Goal: Transaction & Acquisition: Obtain resource

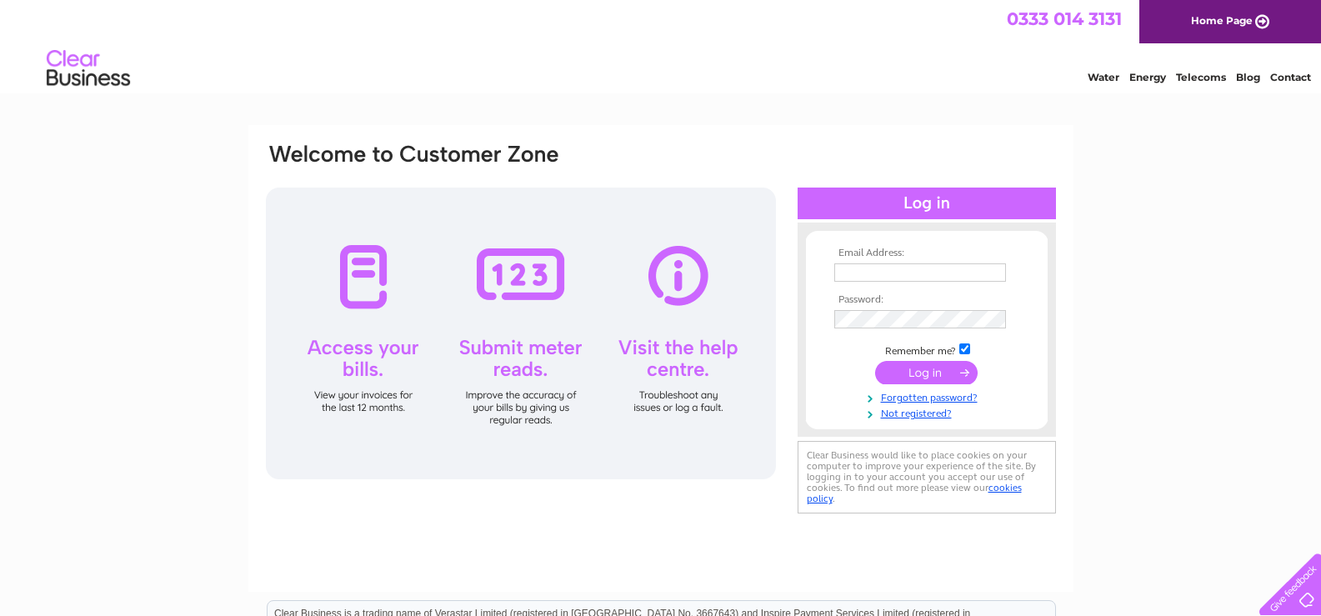
type input "rbolesuk@gmail.com"
click at [918, 361] on input "submit" at bounding box center [926, 372] width 102 height 23
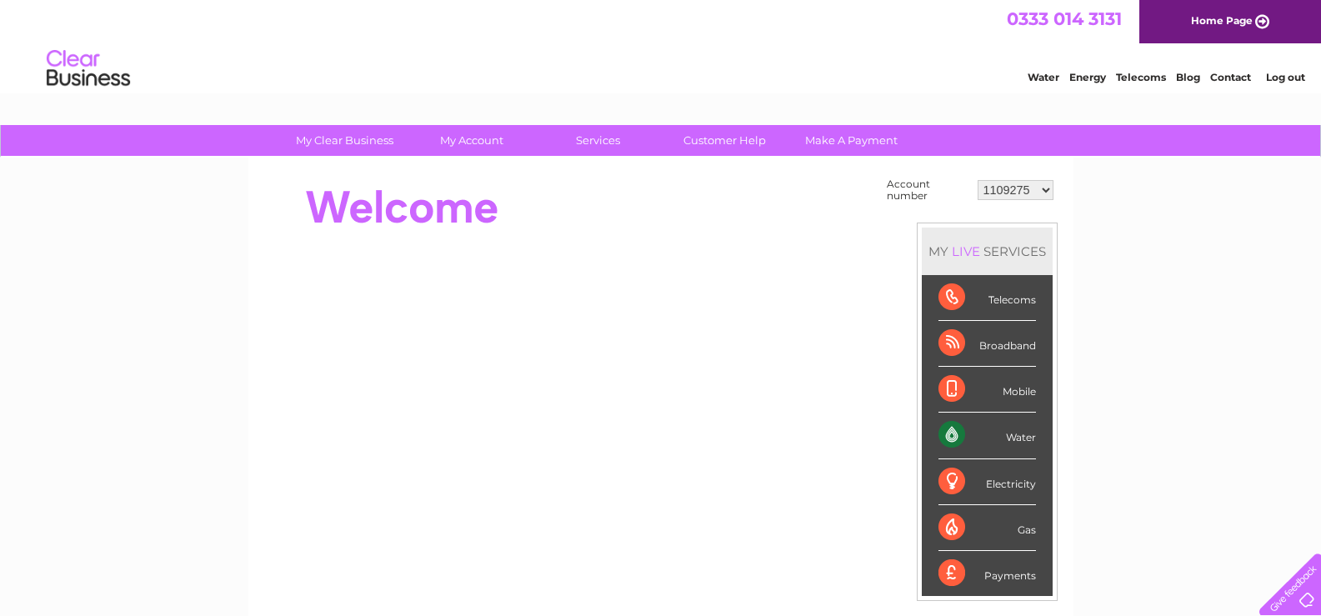
click at [1048, 184] on select "1109275 30313357 30313365 30314842 30315703" at bounding box center [1015, 190] width 76 height 20
select select "30314842"
click at [977, 180] on select "1109275 30313357 30313365 30314842 30315703" at bounding box center [1015, 190] width 76 height 20
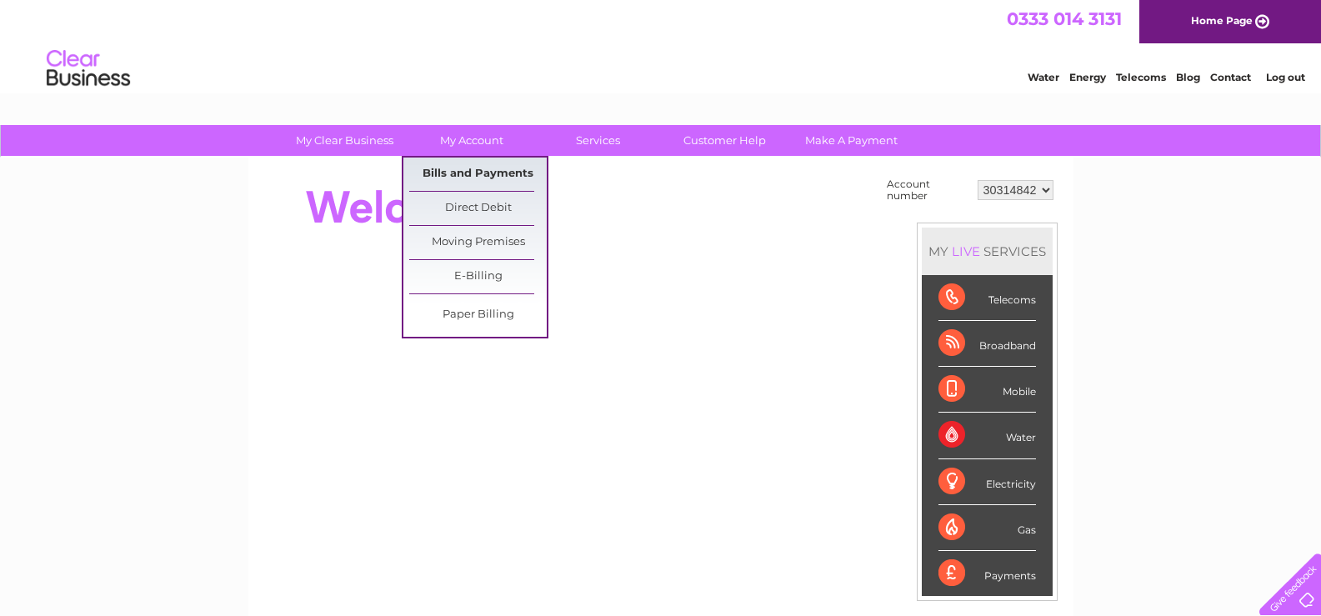
click at [468, 168] on link "Bills and Payments" at bounding box center [477, 173] width 137 height 33
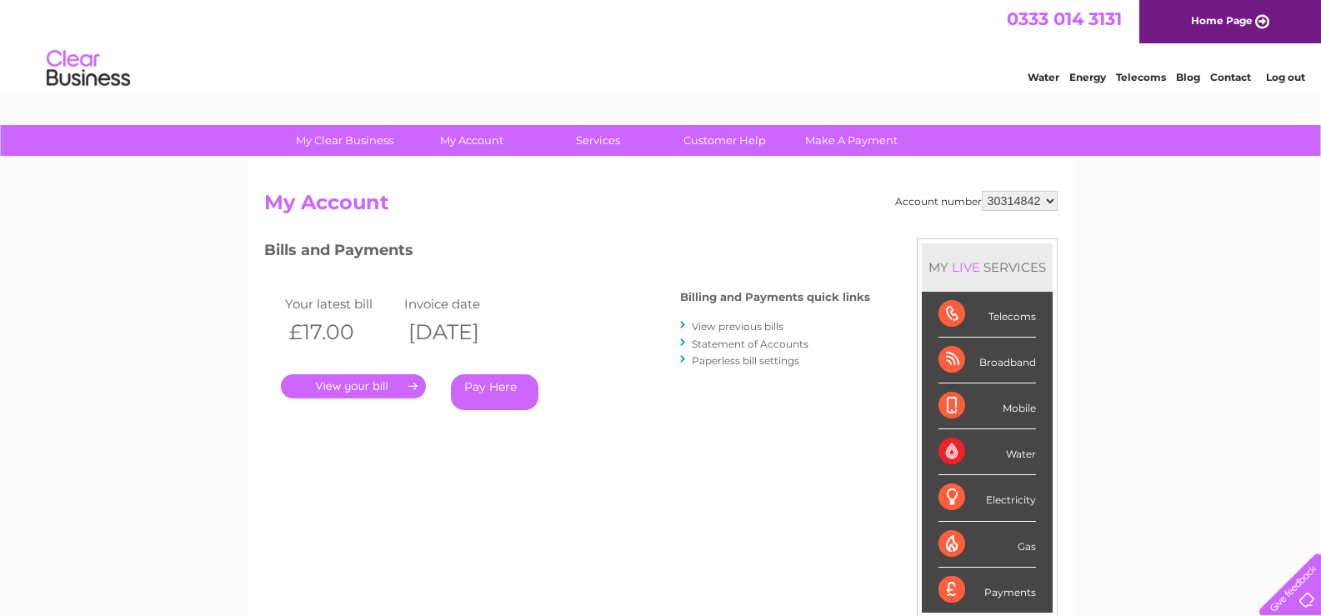
click at [722, 325] on link "View previous bills" at bounding box center [738, 326] width 92 height 12
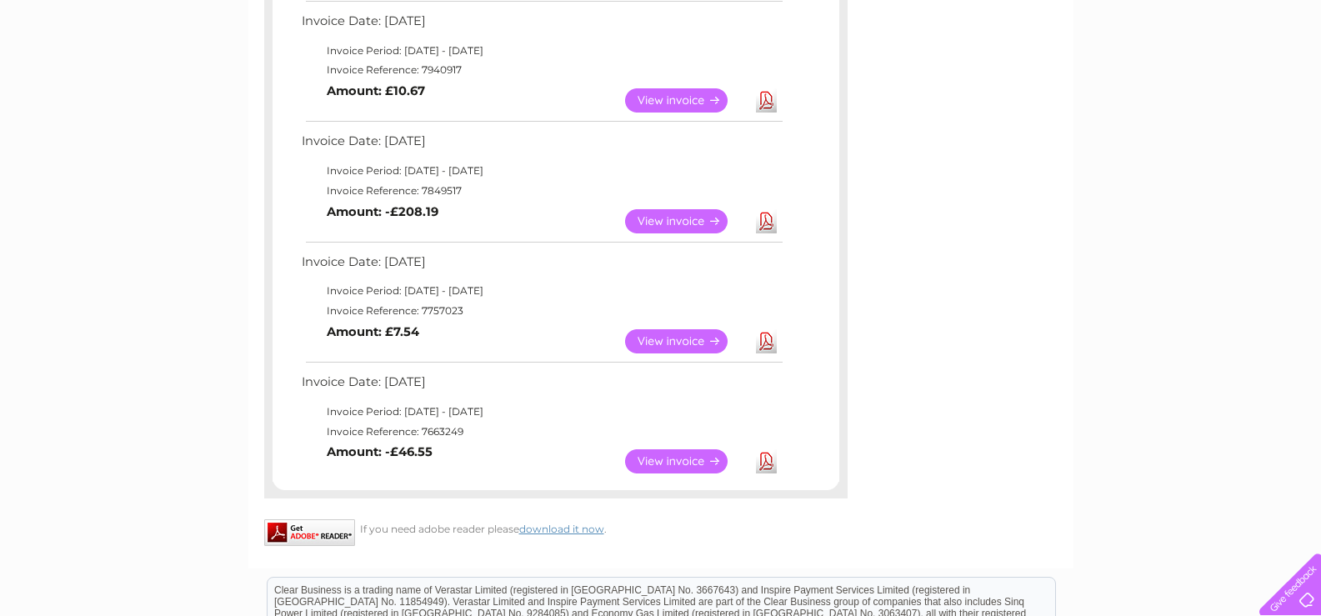
scroll to position [173, 0]
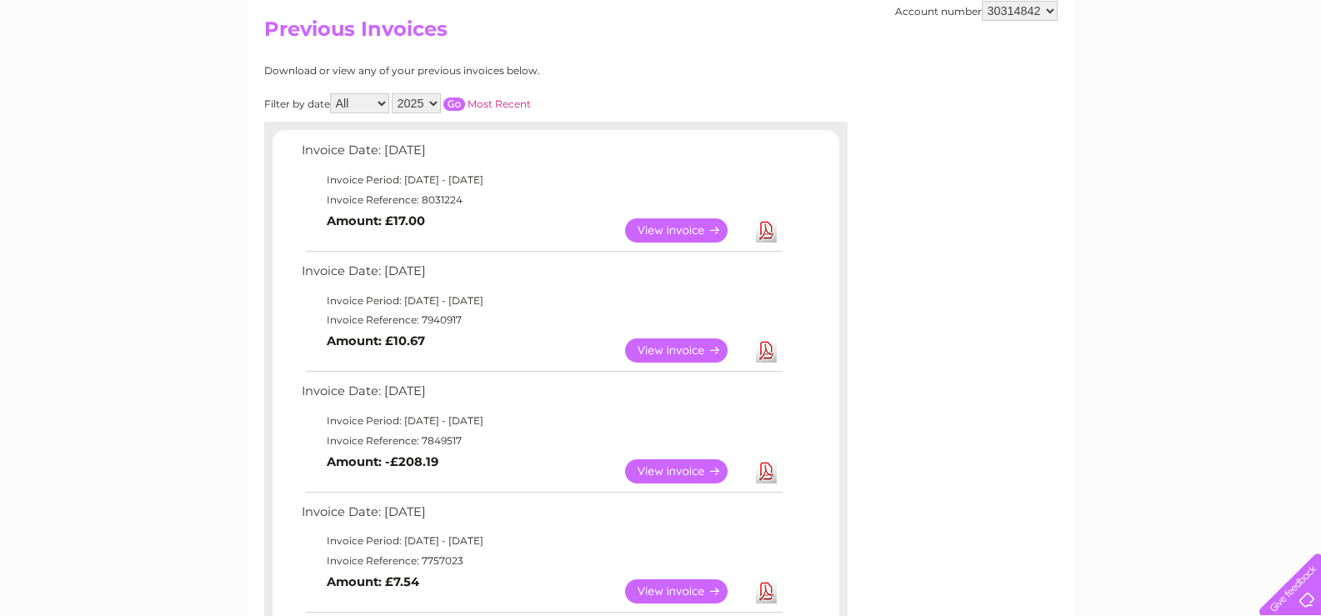
click at [677, 223] on link "View" at bounding box center [686, 230] width 122 height 24
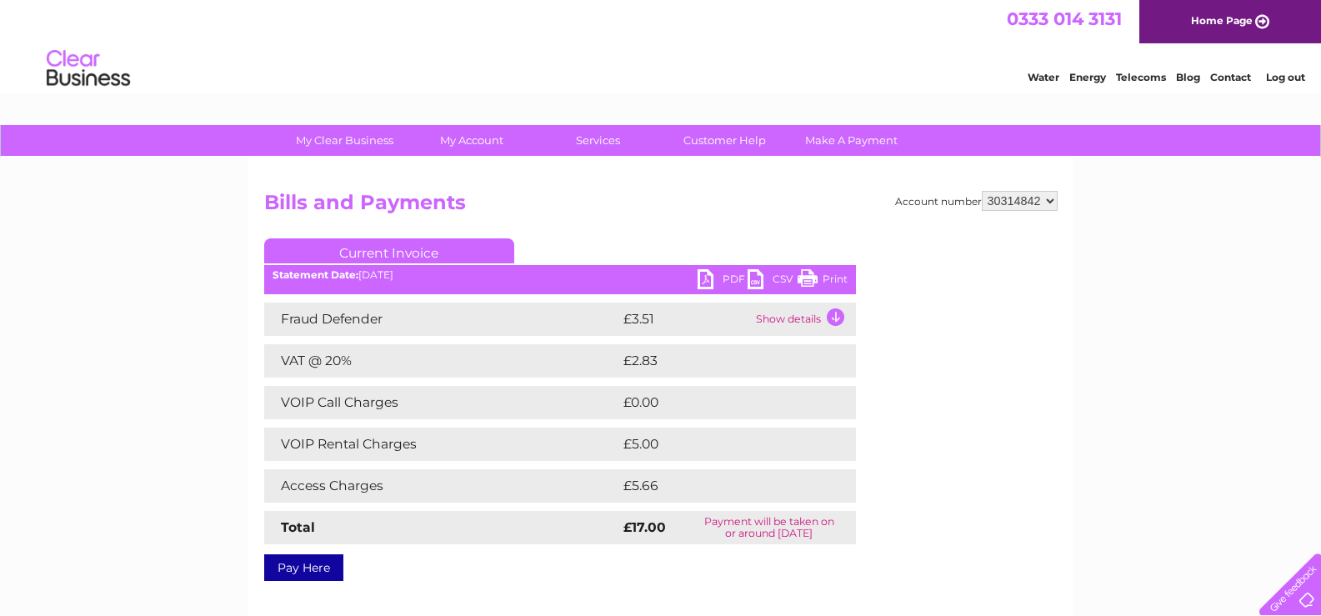
click at [834, 317] on td "Show details" at bounding box center [804, 318] width 104 height 33
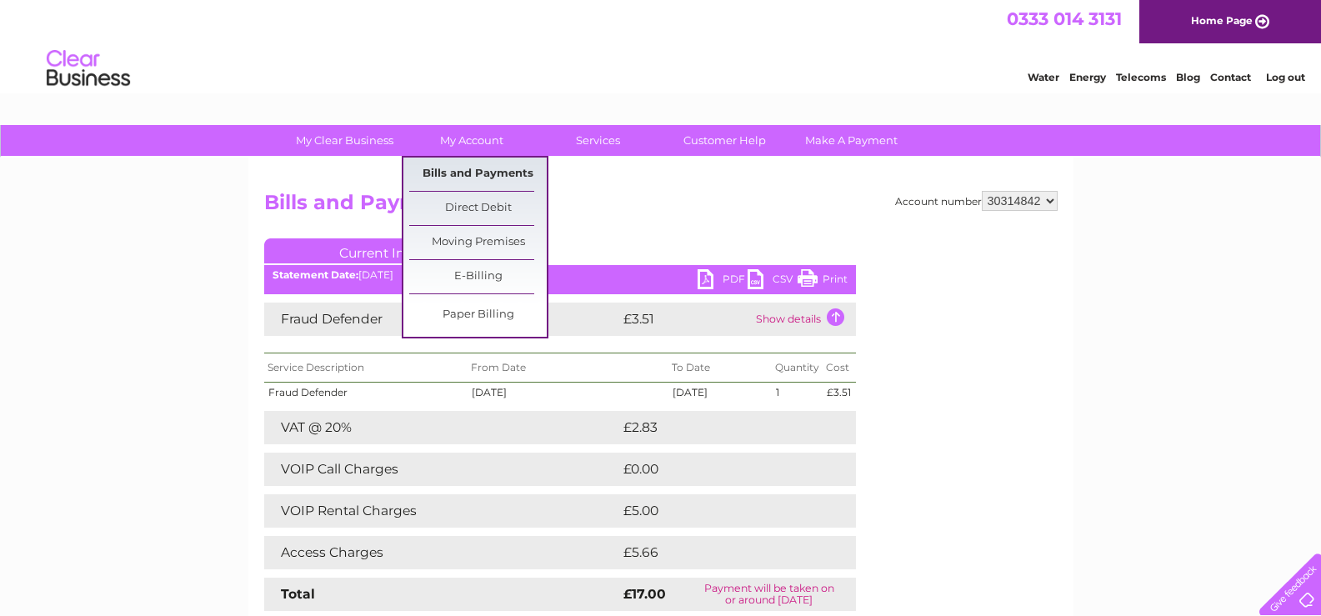
click at [455, 169] on link "Bills and Payments" at bounding box center [477, 173] width 137 height 33
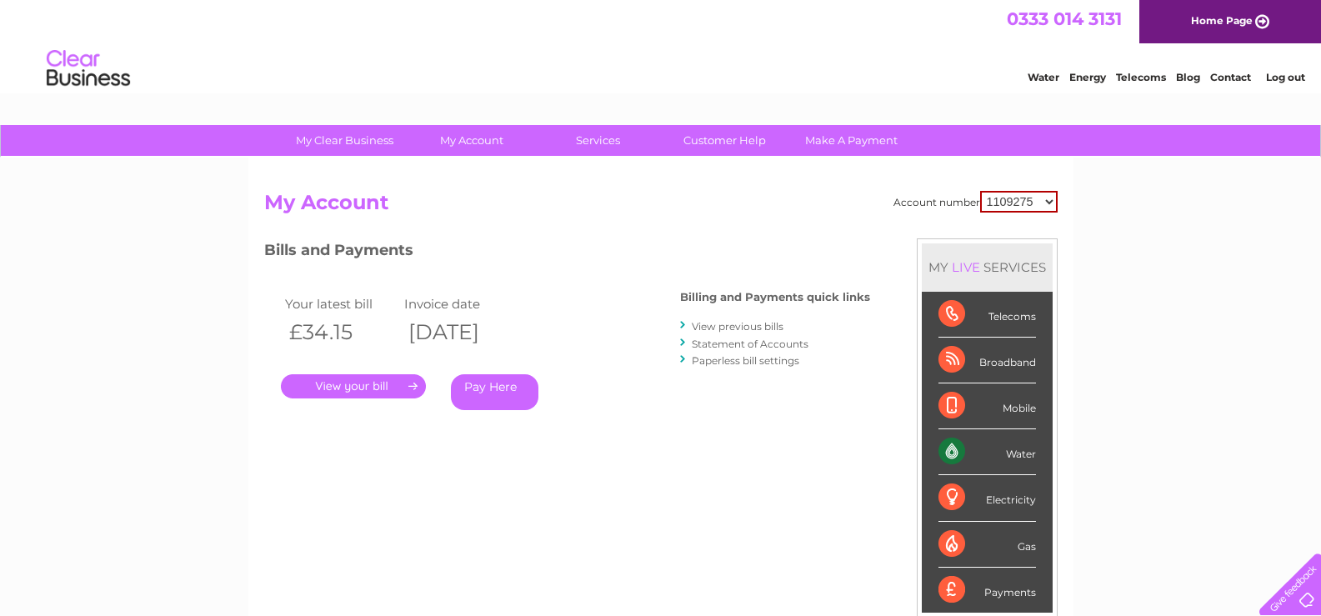
click at [737, 329] on link "View previous bills" at bounding box center [738, 326] width 92 height 12
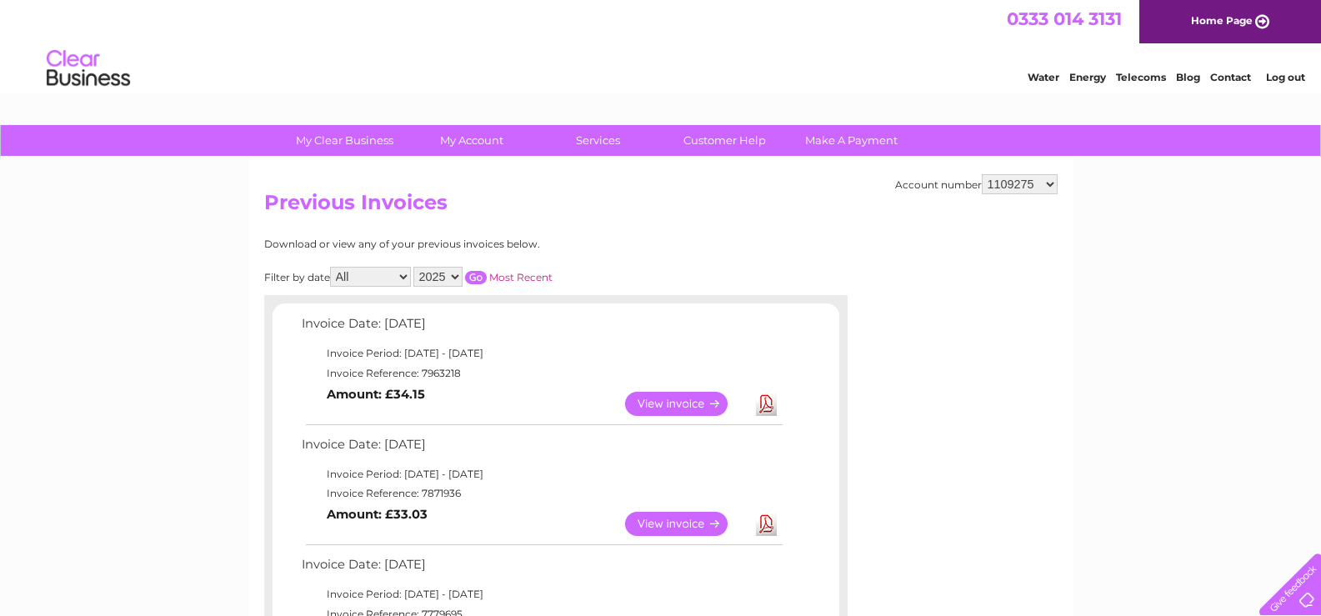
scroll to position [250, 0]
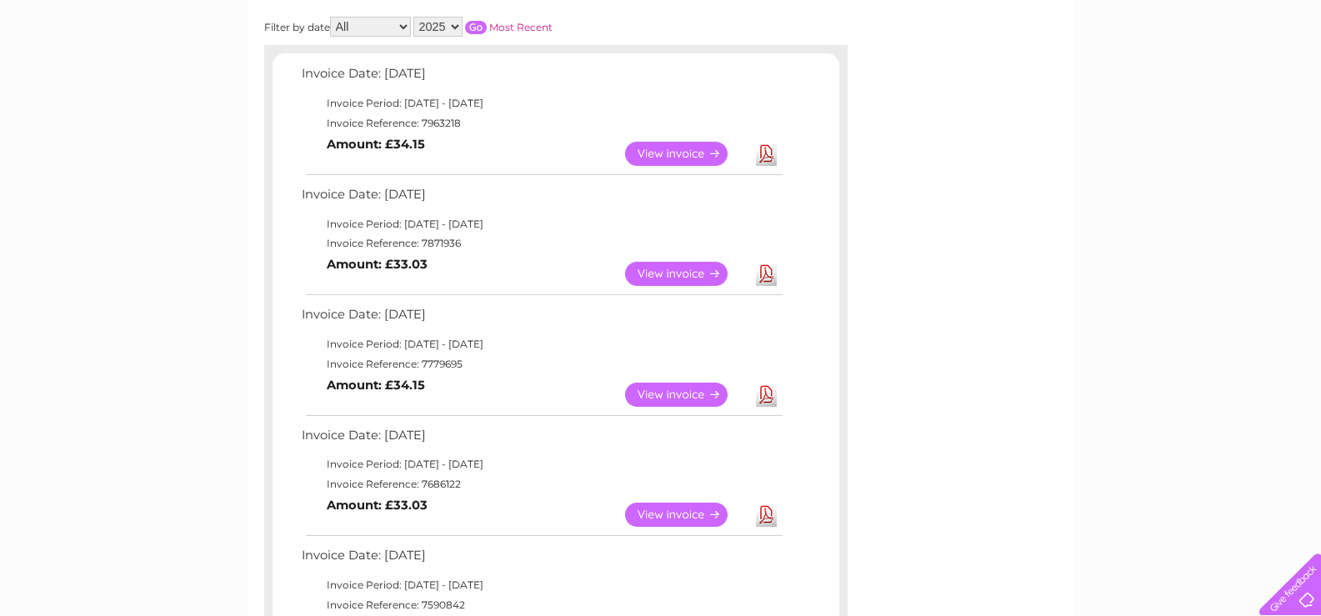
click at [649, 152] on link "View" at bounding box center [686, 154] width 122 height 24
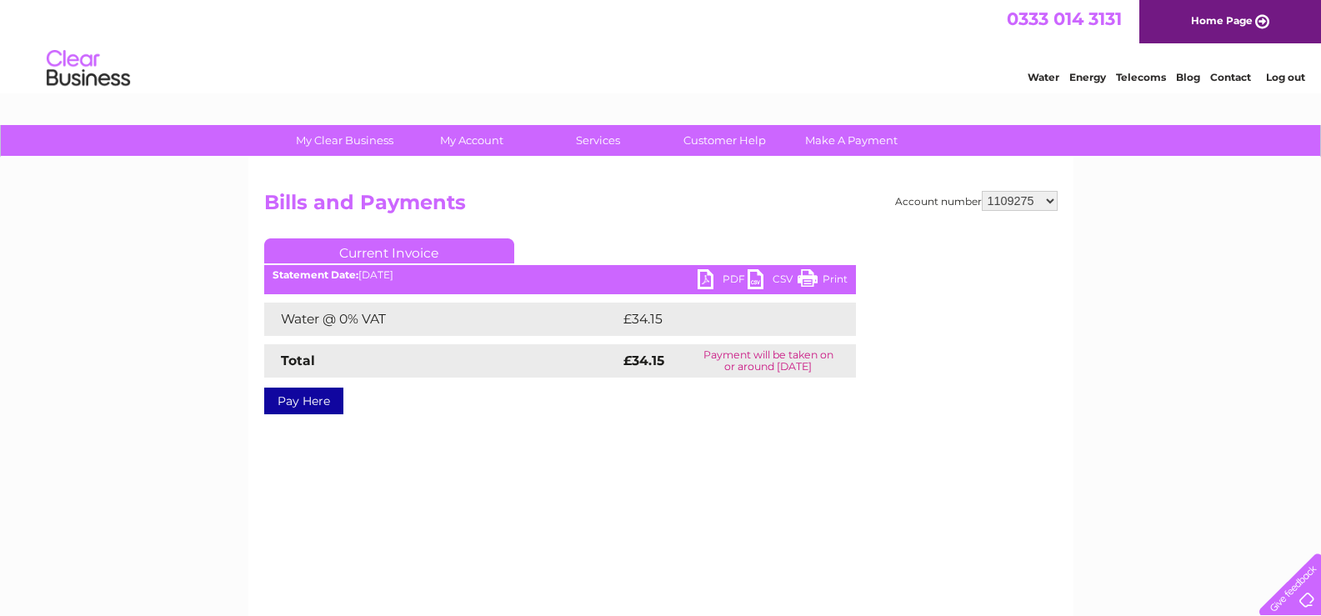
click at [1048, 197] on select "1109275 30313357 30313365 30314842 30315703" at bounding box center [1019, 201] width 76 height 20
select select "30314842"
click at [981, 191] on select "1109275 30313357 30313365 30314842 30315703" at bounding box center [1019, 201] width 76 height 20
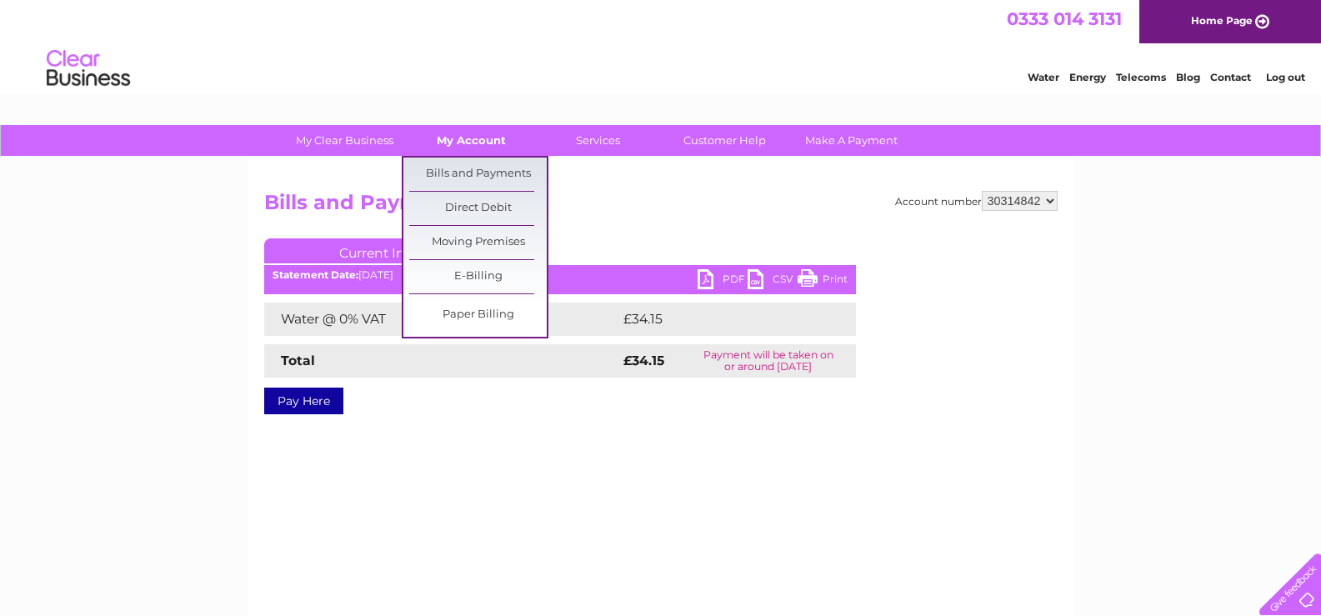
click at [484, 143] on link "My Account" at bounding box center [470, 140] width 137 height 31
click at [474, 167] on link "Bills and Payments" at bounding box center [477, 173] width 137 height 33
click at [476, 177] on link "Bills and Payments" at bounding box center [477, 173] width 137 height 33
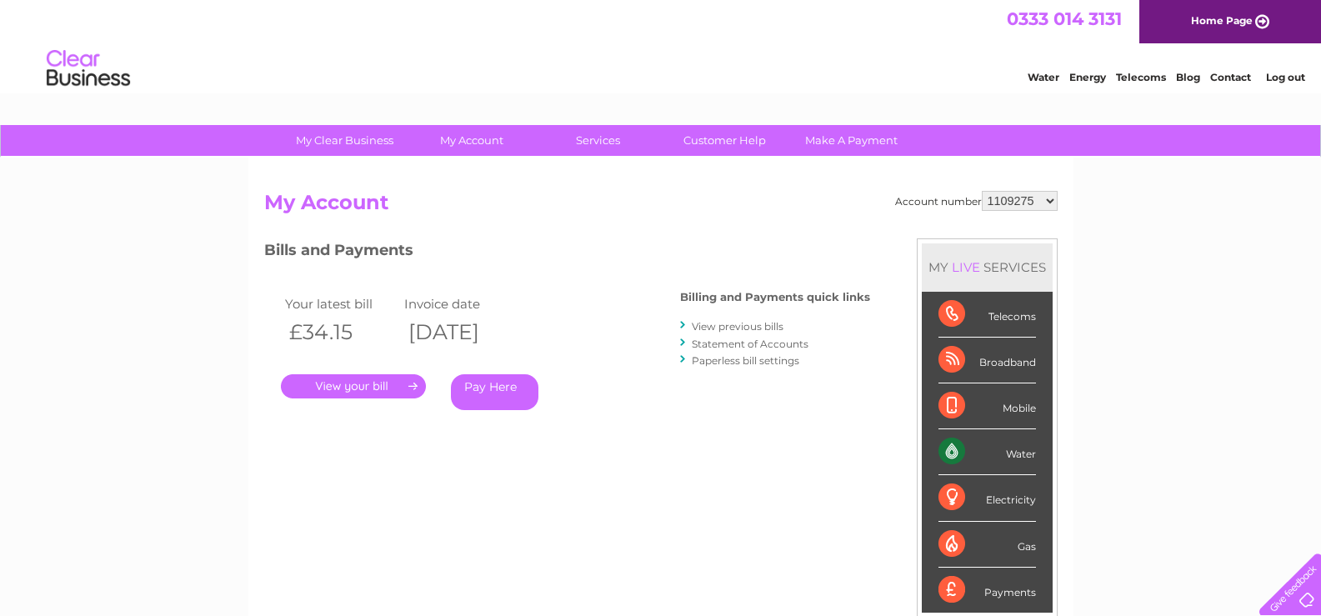
click at [1051, 202] on select "1109275 30313357 30313365 30314842 30315703" at bounding box center [1019, 201] width 76 height 20
select select "30314842"
click at [981, 191] on select "1109275 30313357 30313365 30314842 30315703" at bounding box center [1019, 201] width 76 height 20
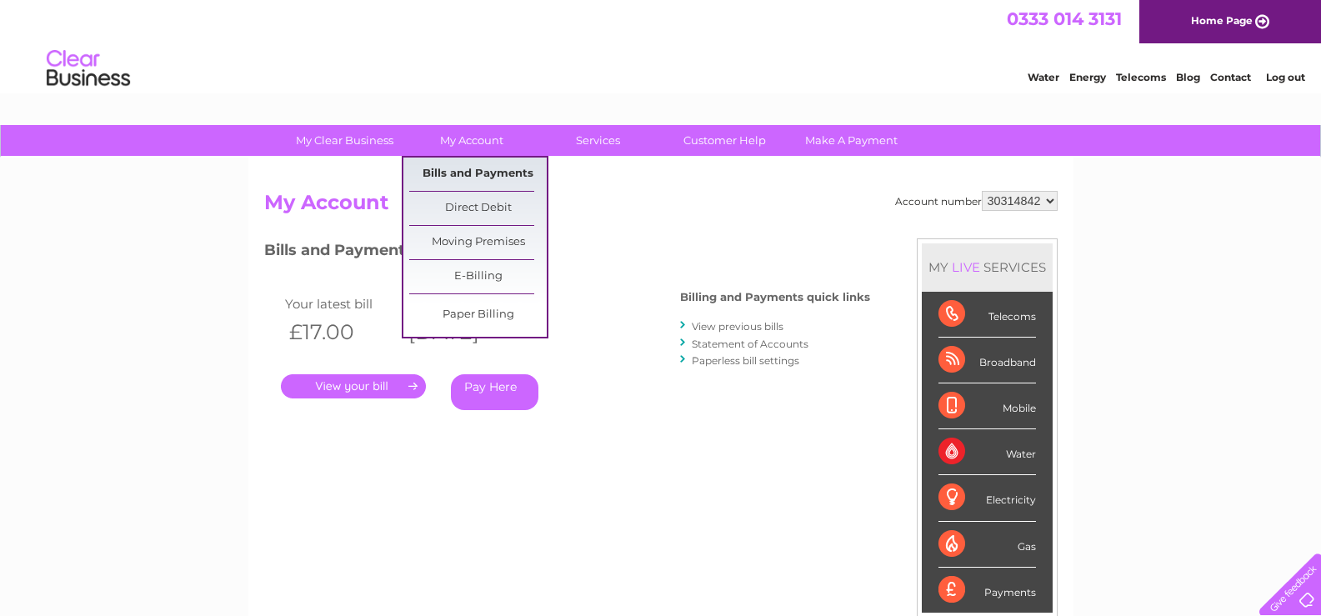
click at [469, 174] on link "Bills and Payments" at bounding box center [477, 173] width 137 height 33
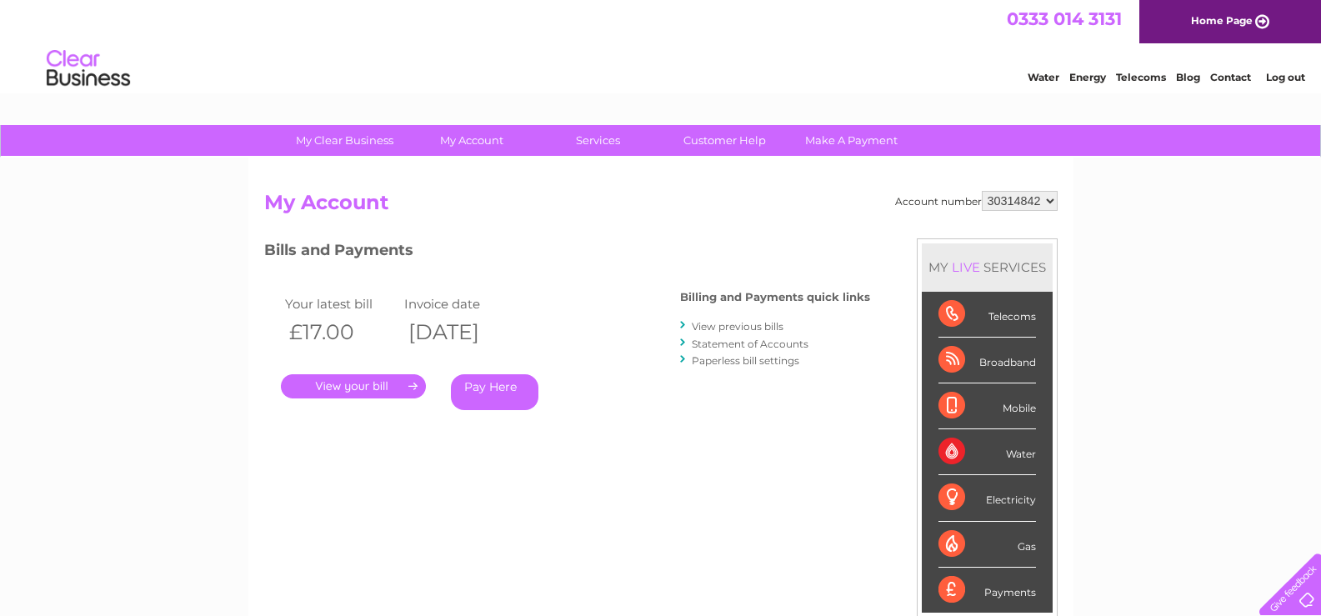
click at [702, 328] on link "View previous bills" at bounding box center [738, 326] width 92 height 12
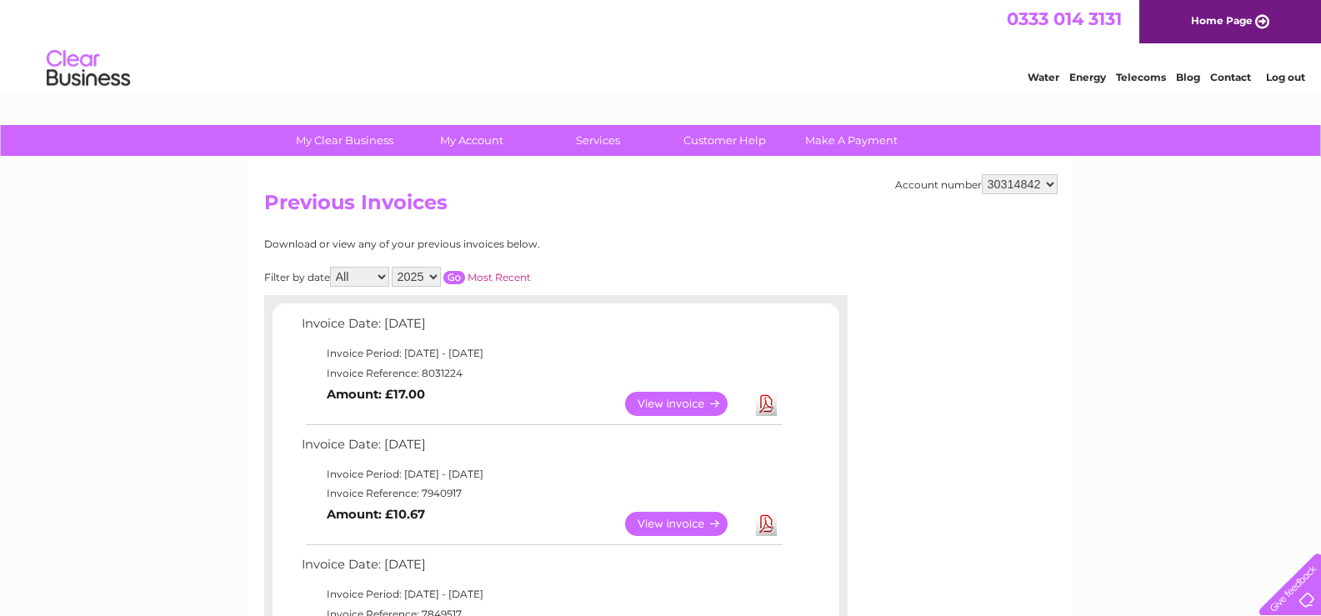
scroll to position [250, 0]
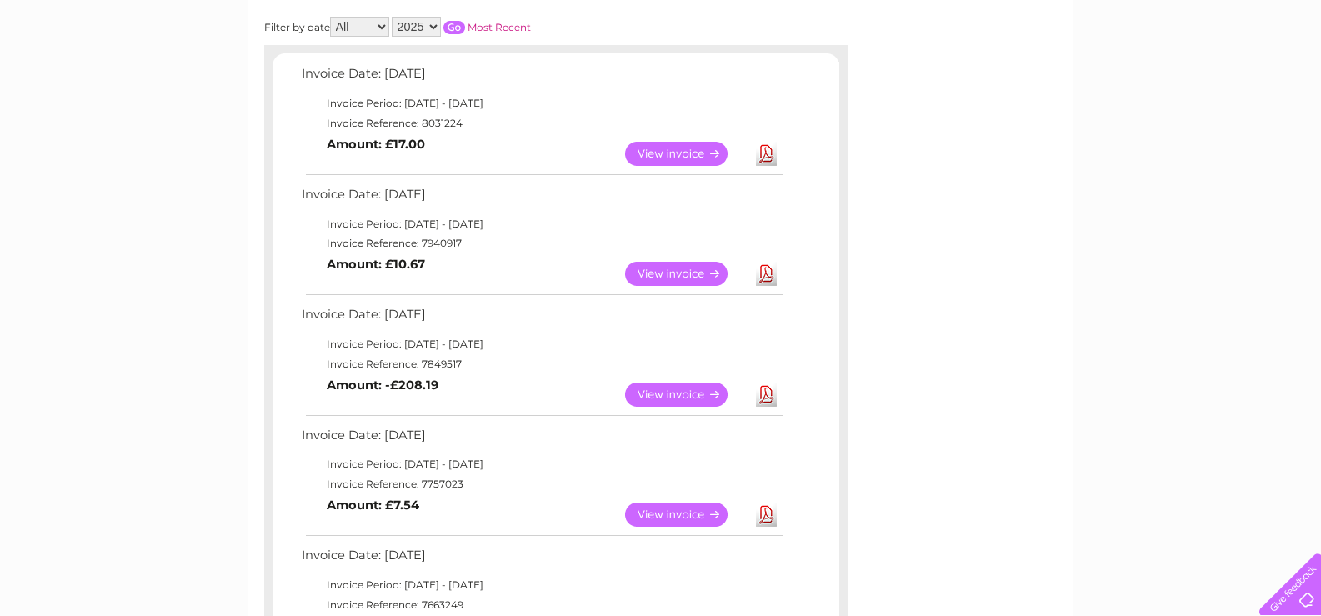
click at [669, 269] on link "View" at bounding box center [686, 274] width 122 height 24
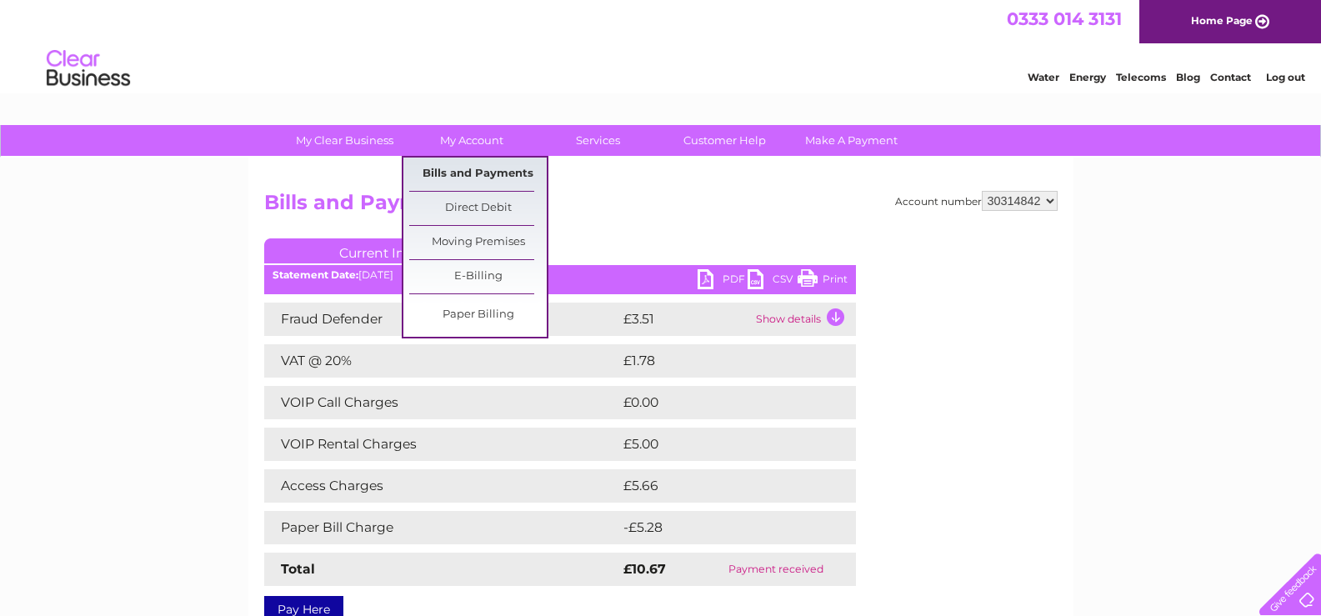
click at [491, 167] on link "Bills and Payments" at bounding box center [477, 173] width 137 height 33
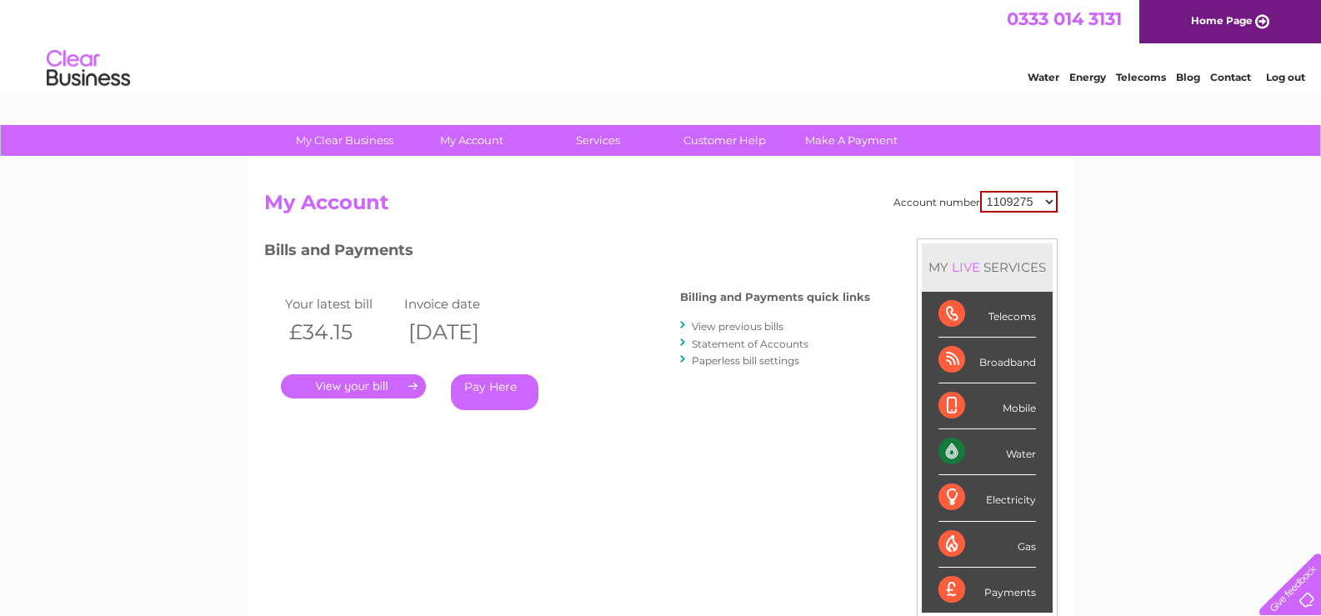
click at [398, 382] on link "." at bounding box center [353, 386] width 145 height 24
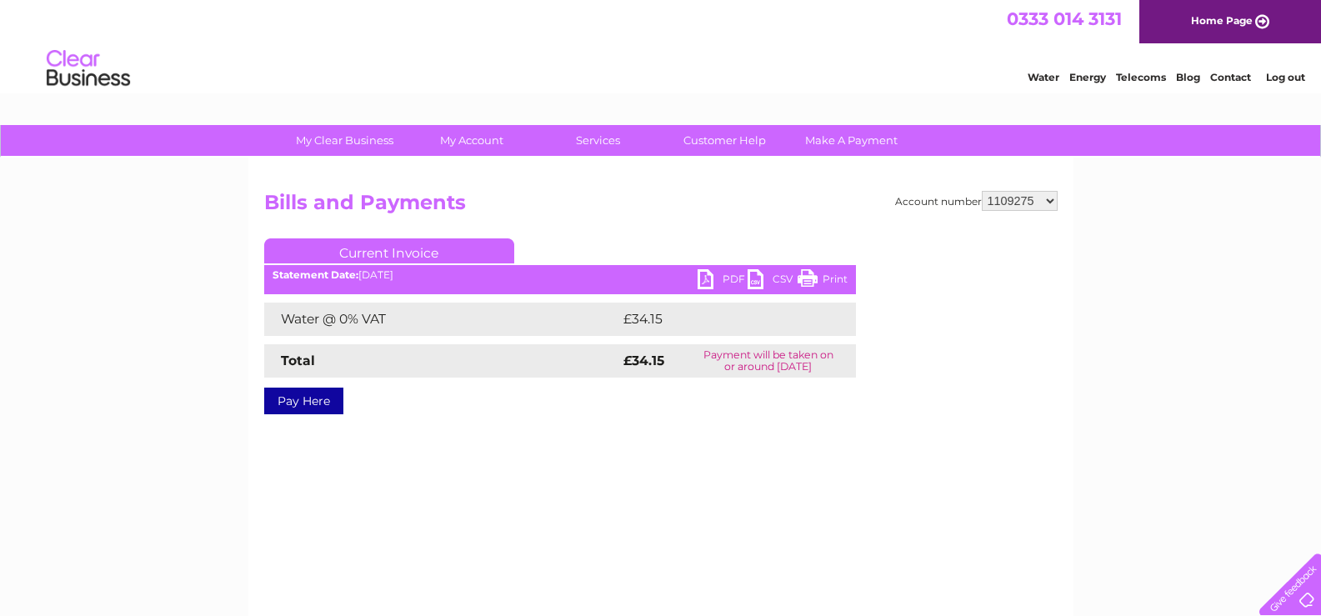
click at [732, 274] on link "PDF" at bounding box center [722, 281] width 50 height 24
click at [1051, 200] on select "1109275 30313357 30313365 30314842 30315703" at bounding box center [1019, 201] width 76 height 20
select select "30314842"
click at [981, 191] on select "1109275 30313357 30313365 30314842 30315703" at bounding box center [1019, 201] width 76 height 20
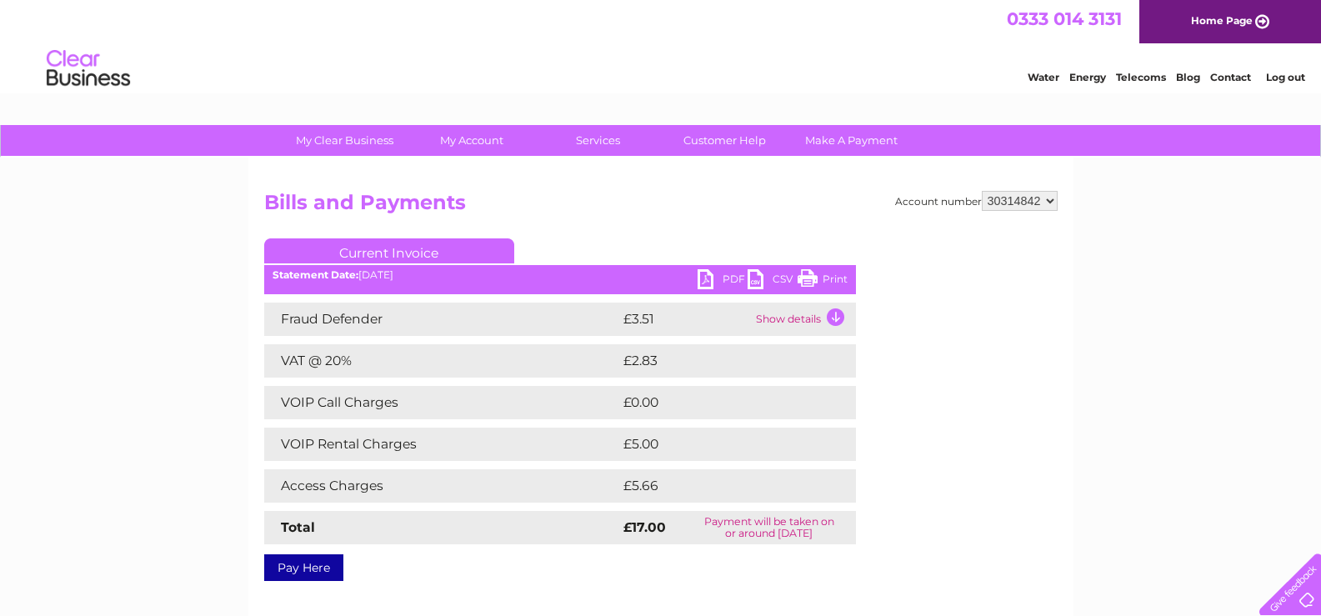
click at [450, 166] on div "Account number 1109275 30313357 30313365 30314842 30315703 Bills and Payments C…" at bounding box center [660, 390] width 825 height 467
